Goal: Transaction & Acquisition: Purchase product/service

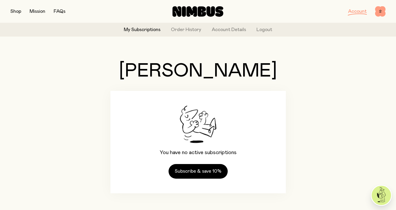
click at [378, 13] on span "2" at bounding box center [380, 11] width 10 height 10
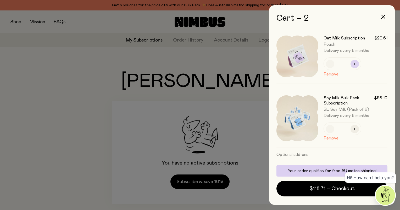
click at [355, 65] on icon "button" at bounding box center [354, 64] width 3 height 3
type input "*"
click at [34, 80] on div at bounding box center [200, 105] width 400 height 210
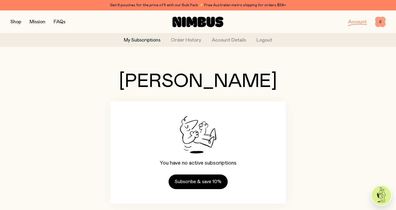
click at [379, 24] on span "2" at bounding box center [380, 22] width 10 height 10
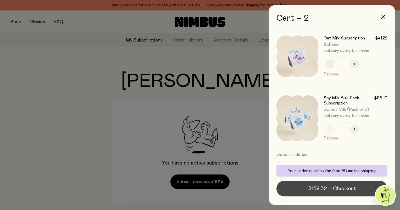
click at [334, 193] on button "$139.32 – Checkout" at bounding box center [331, 189] width 111 height 16
